Goal: Book appointment/travel/reservation

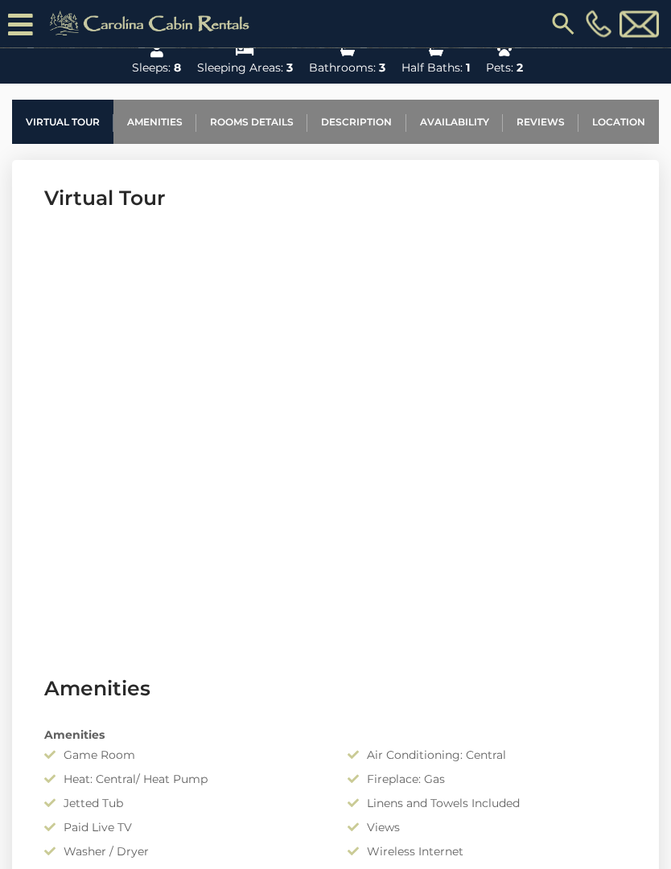
scroll to position [562, 0]
click at [470, 132] on link "Availability" at bounding box center [454, 122] width 96 height 44
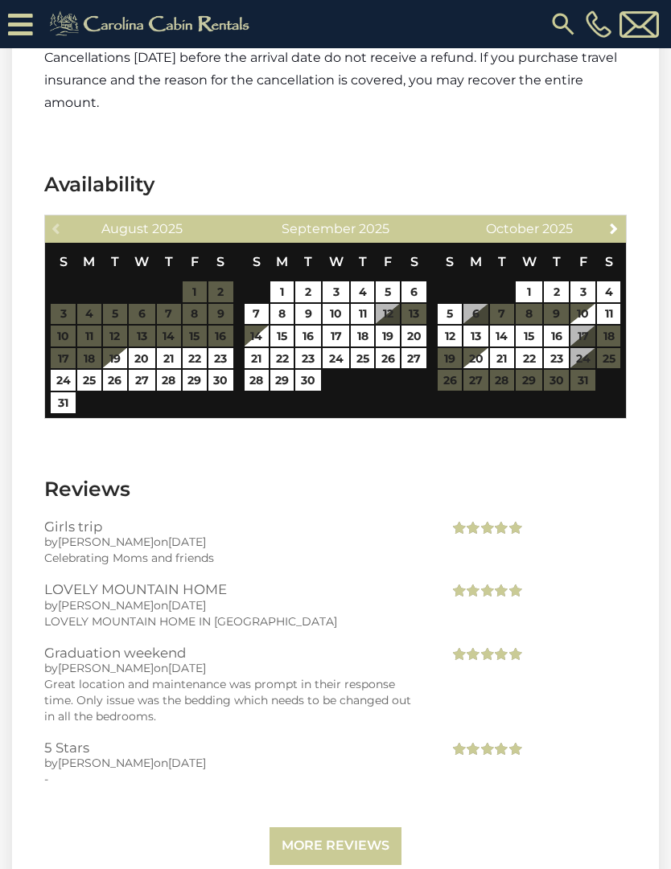
scroll to position [4171, 0]
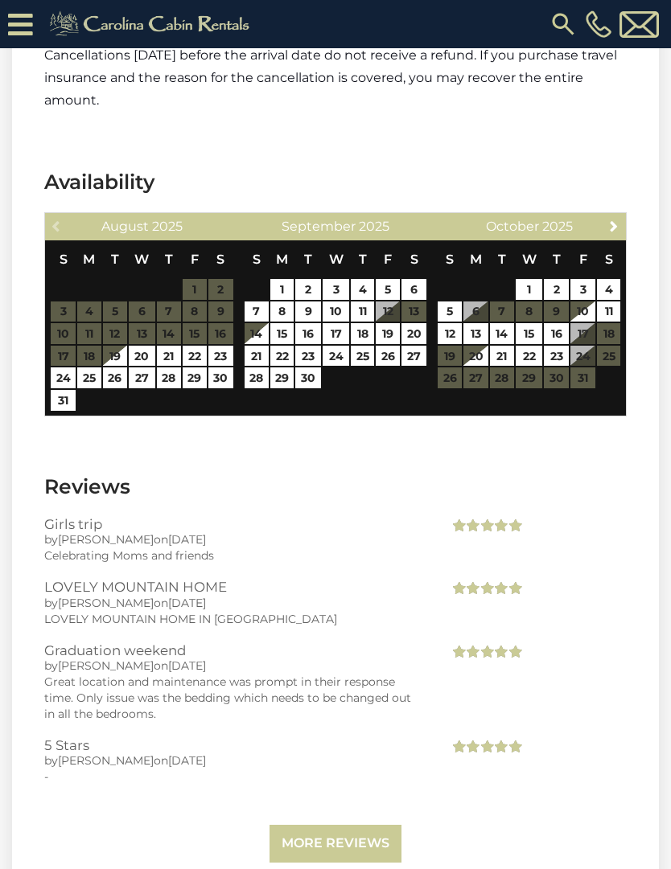
click at [616, 215] on link "Next" at bounding box center [614, 225] width 20 height 20
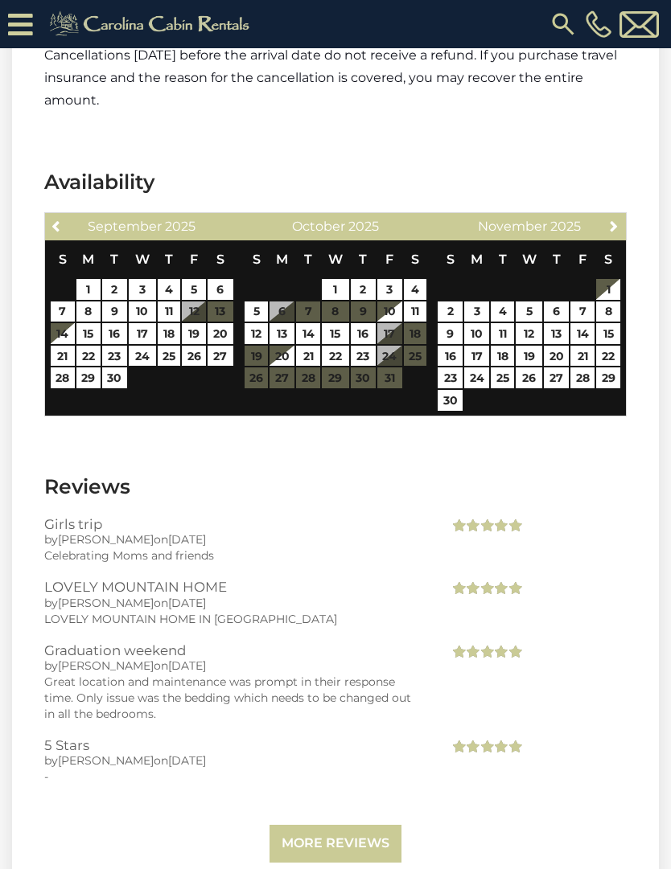
click at [606, 215] on link "Next" at bounding box center [614, 225] width 20 height 20
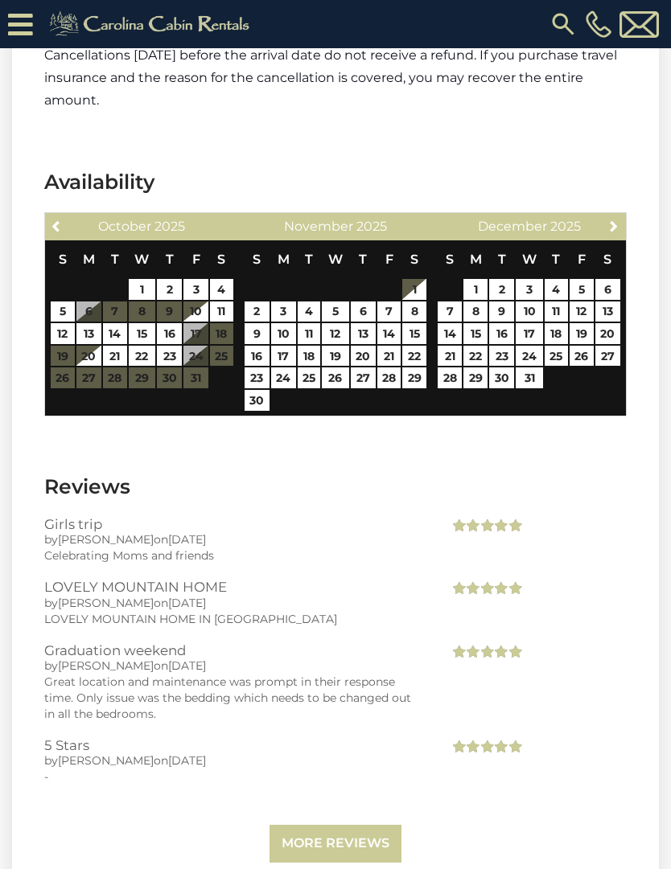
click at [610, 240] on th "S" at bounding box center [607, 259] width 27 height 38
click at [615, 215] on link "Next" at bounding box center [614, 225] width 20 height 20
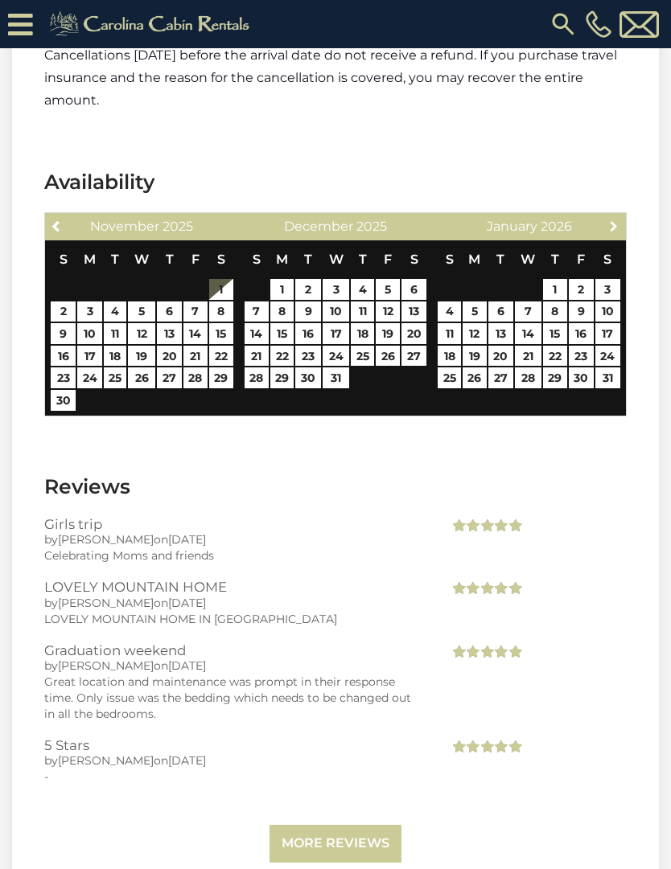
click at [618, 215] on link "Next" at bounding box center [614, 225] width 20 height 20
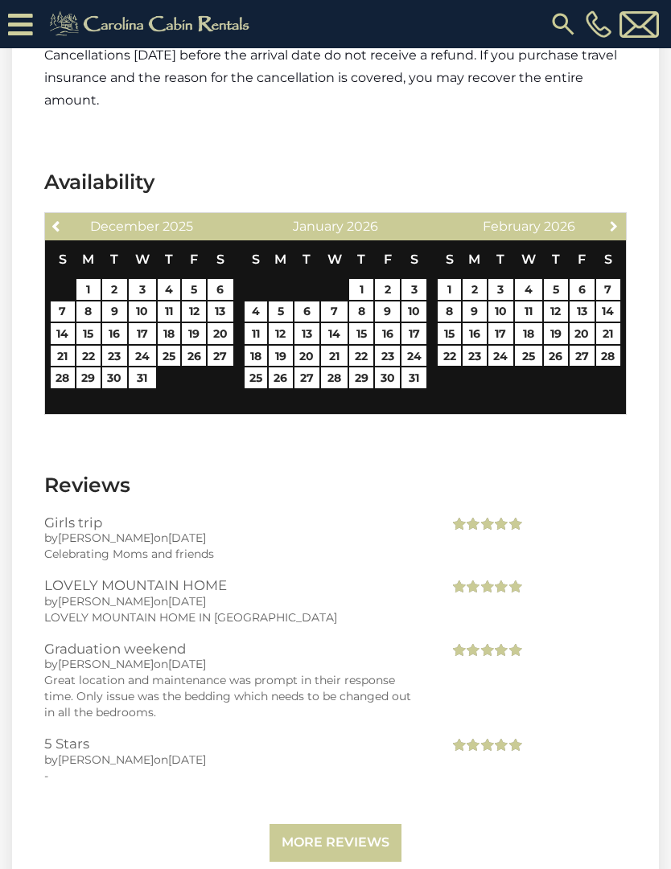
click at [618, 215] on link "Next" at bounding box center [614, 225] width 20 height 20
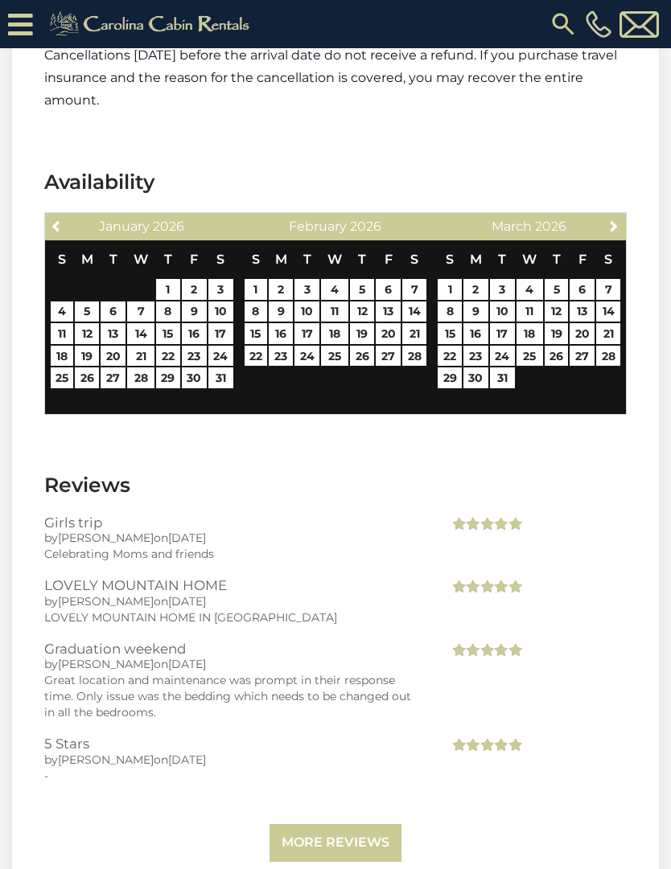
click at [617, 215] on link "Next" at bounding box center [614, 225] width 20 height 20
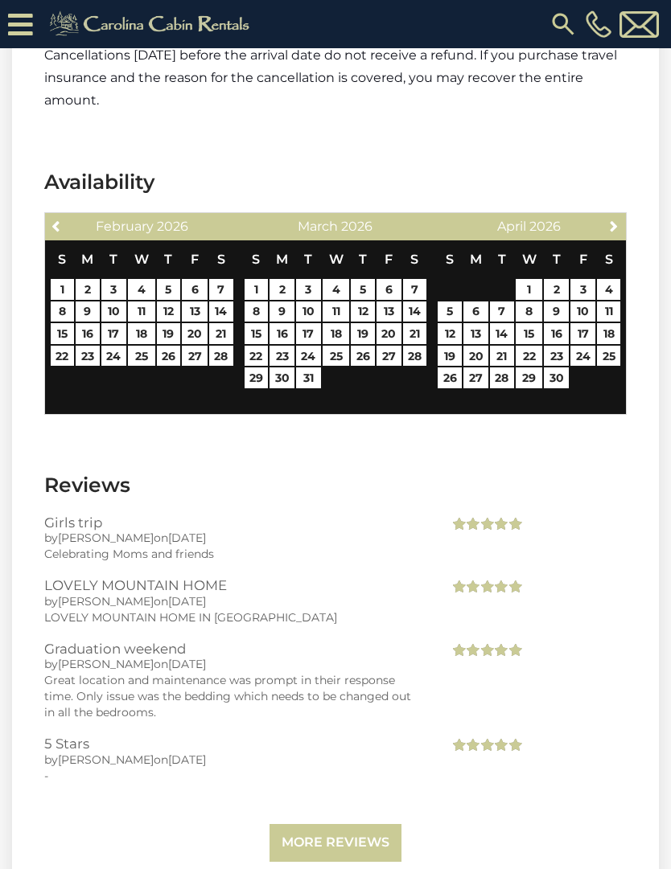
click at [59, 215] on link "Previous" at bounding box center [57, 225] width 20 height 20
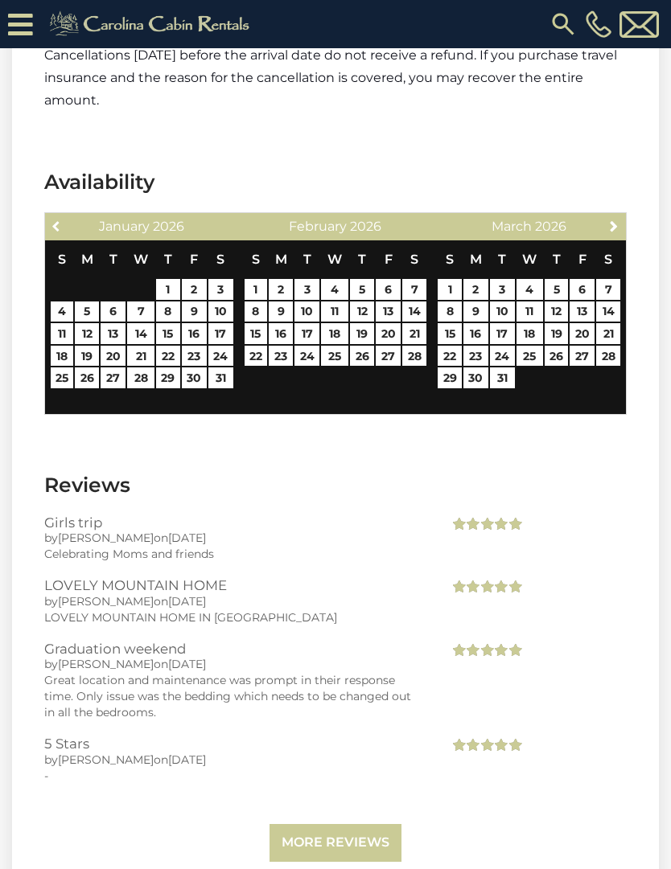
click at [51, 215] on link "Previous" at bounding box center [57, 225] width 20 height 20
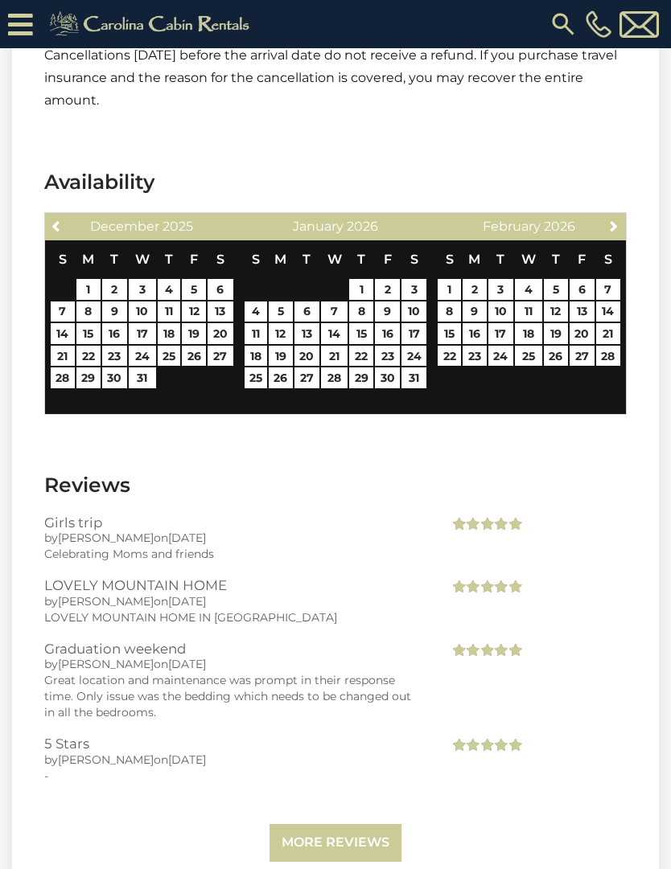
click at [50, 215] on link "Previous" at bounding box center [57, 225] width 20 height 20
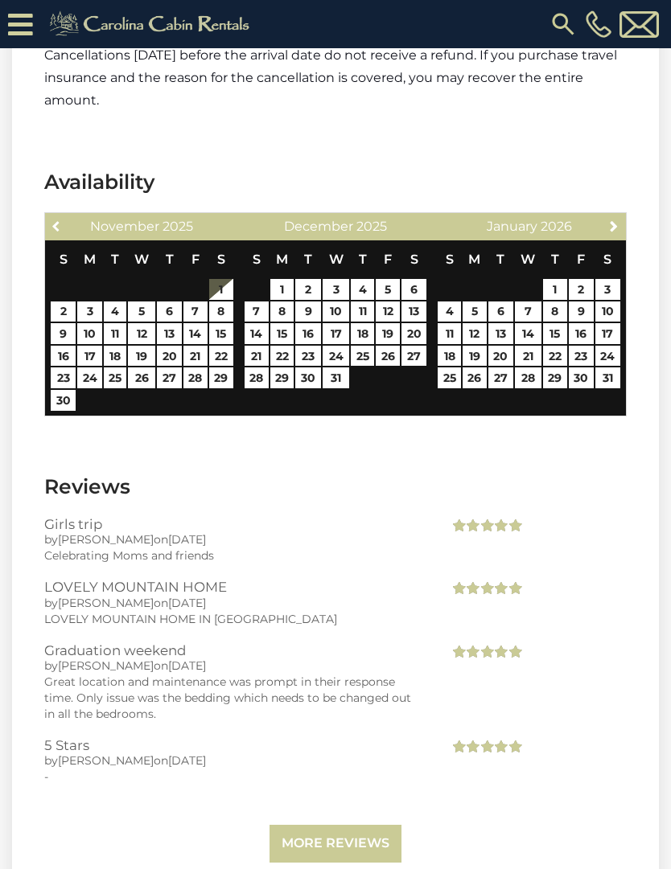
click at [60, 215] on link "Previous" at bounding box center [57, 225] width 20 height 20
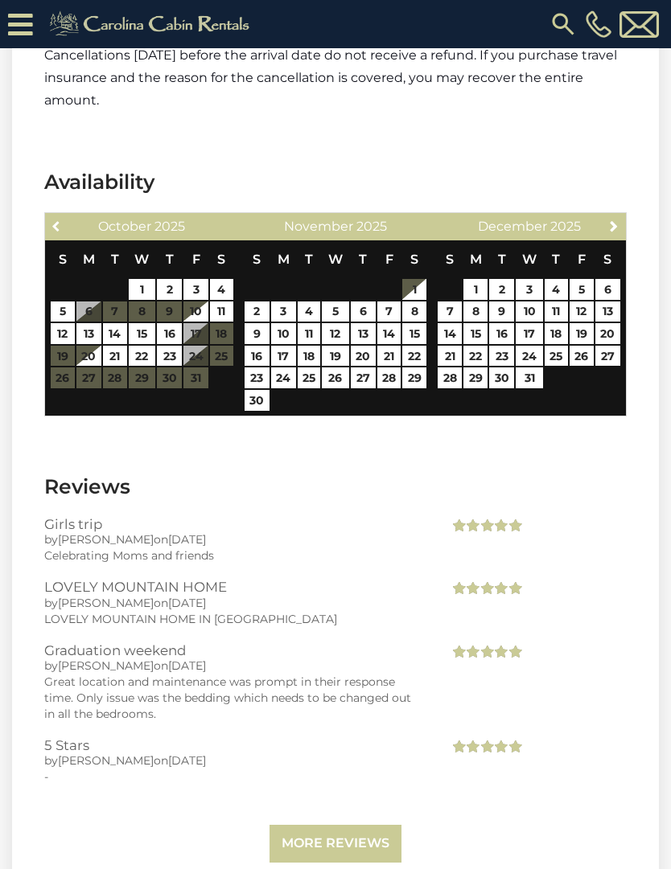
click at [61, 215] on link "Previous" at bounding box center [57, 225] width 20 height 20
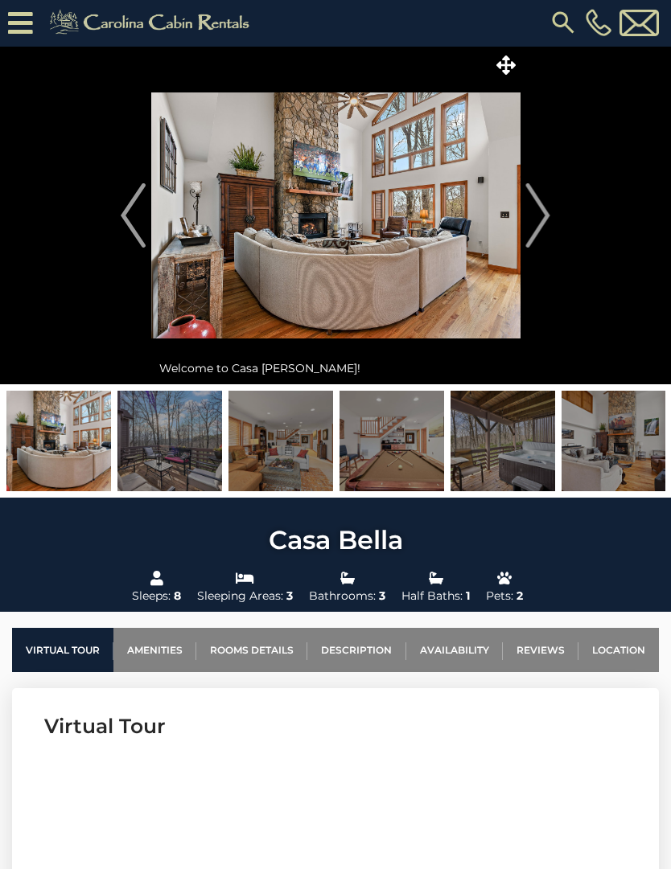
scroll to position [0, 0]
